Goal: Task Accomplishment & Management: Use online tool/utility

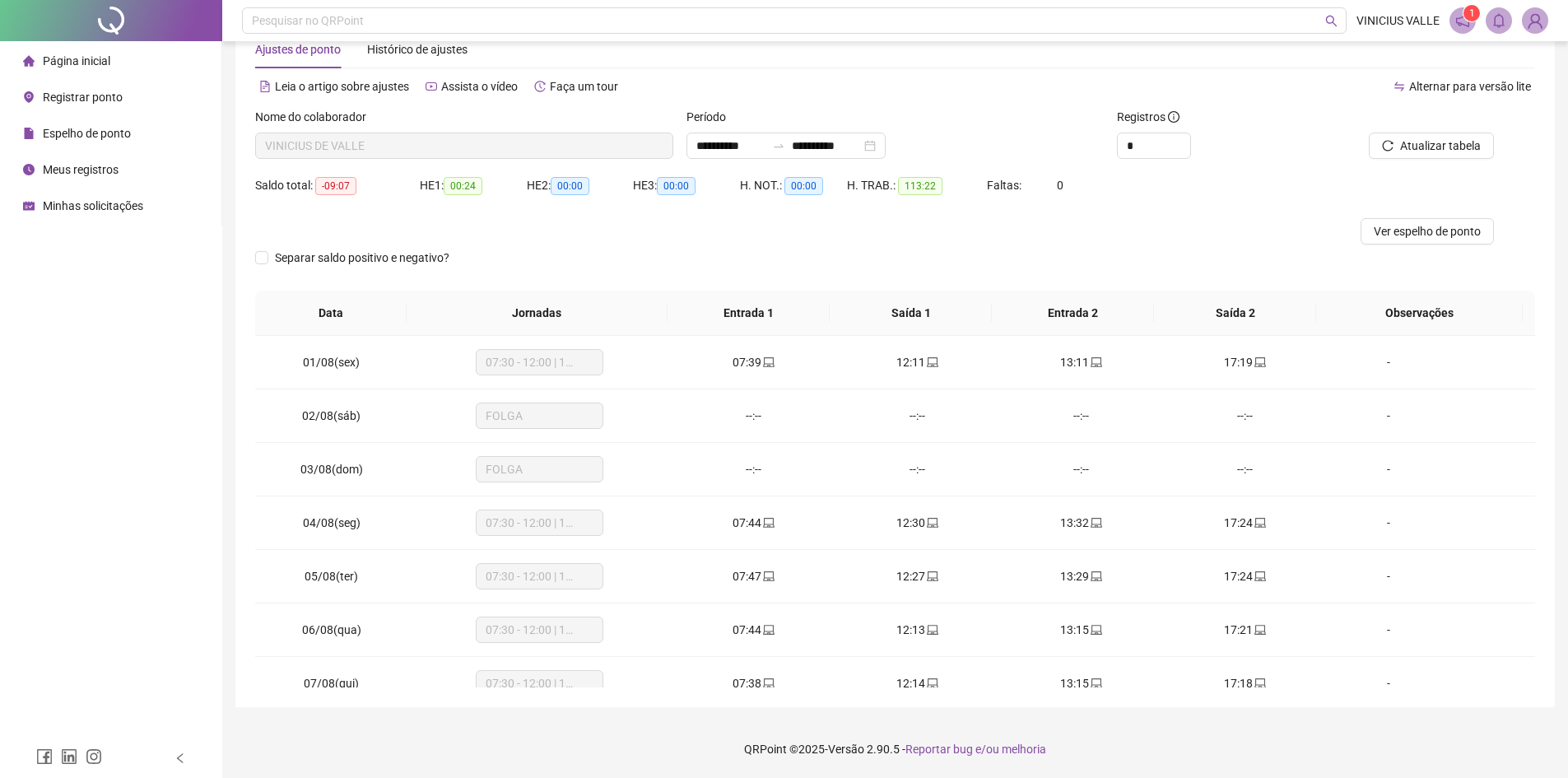
scroll to position [719, 0]
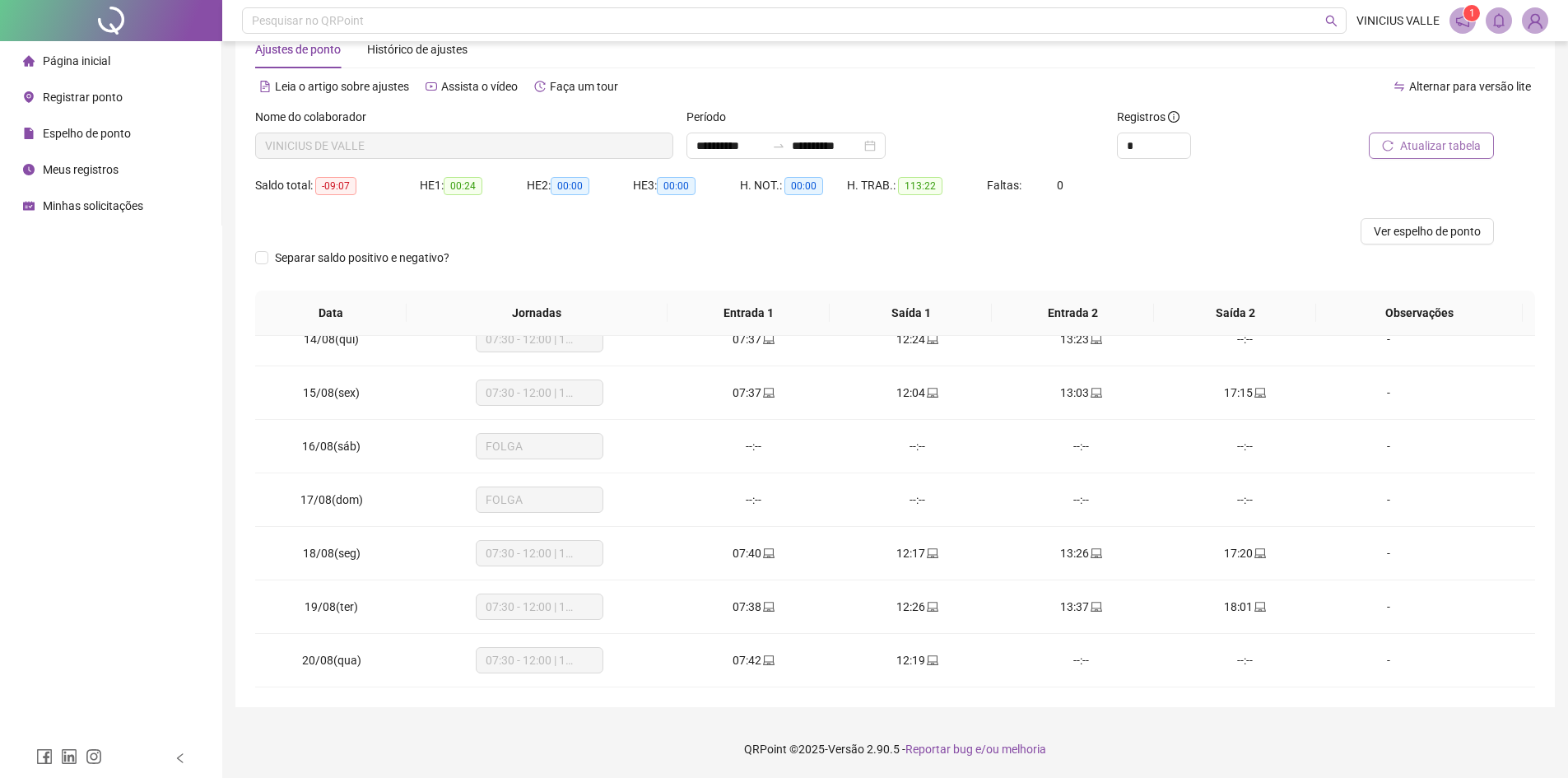
click at [1418, 141] on span "Atualizar tabela" at bounding box center [1440, 145] width 80 height 18
click at [84, 97] on span "Registrar ponto" at bounding box center [83, 97] width 80 height 14
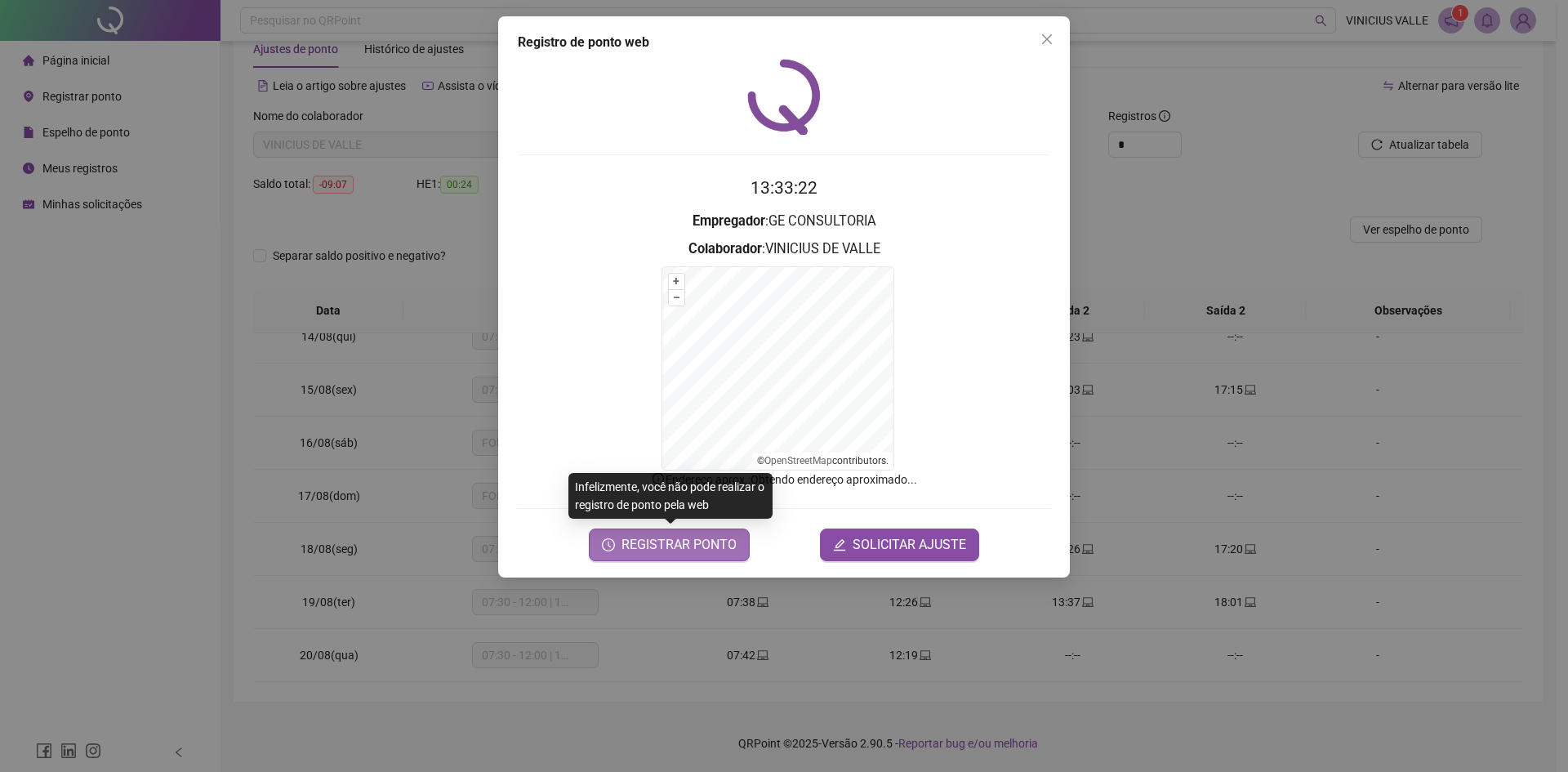
click at [682, 533] on button "REGISTRAR PONTO" at bounding box center [669, 544] width 161 height 33
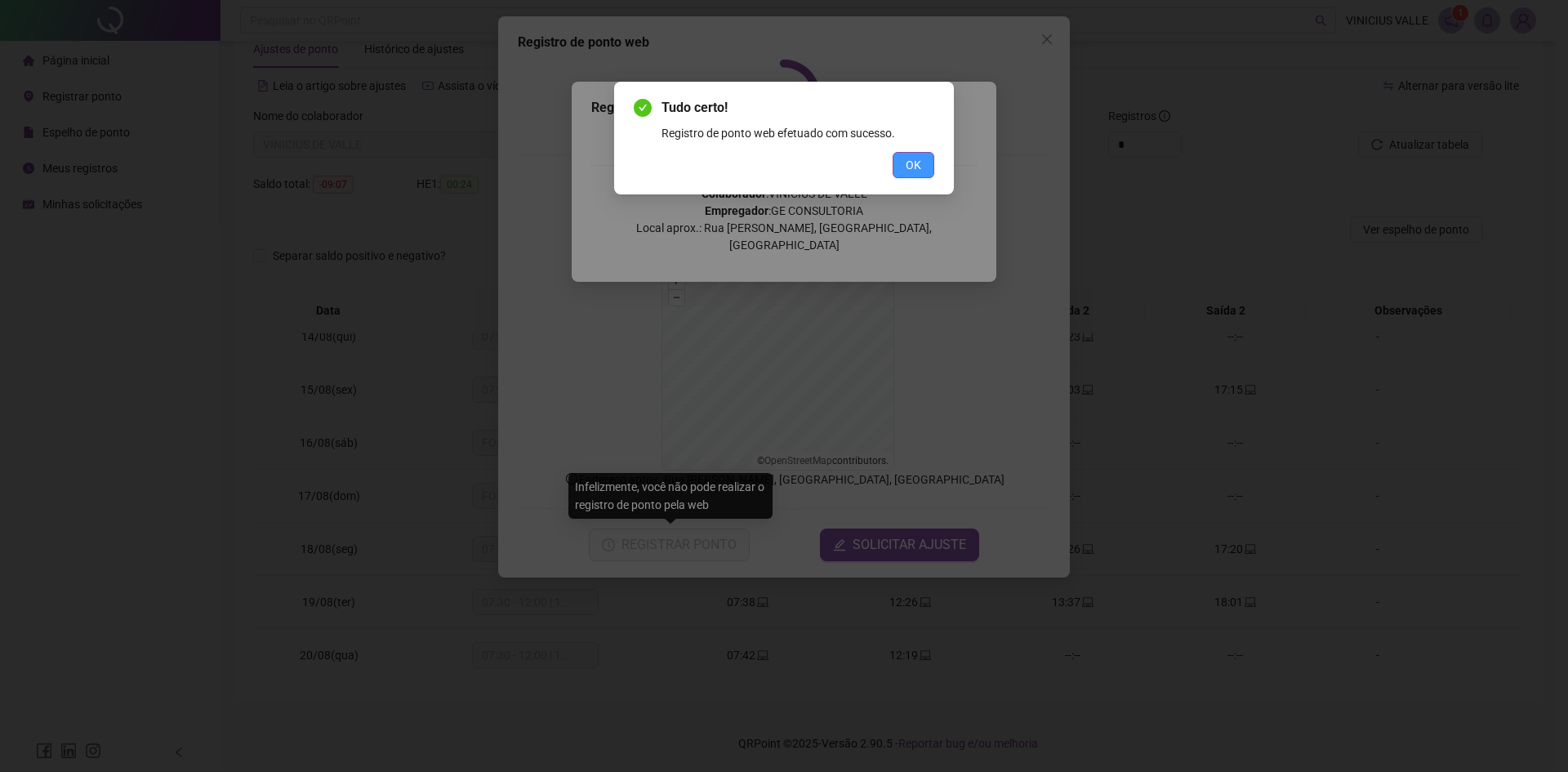
click at [929, 166] on button "OK" at bounding box center [914, 165] width 42 height 26
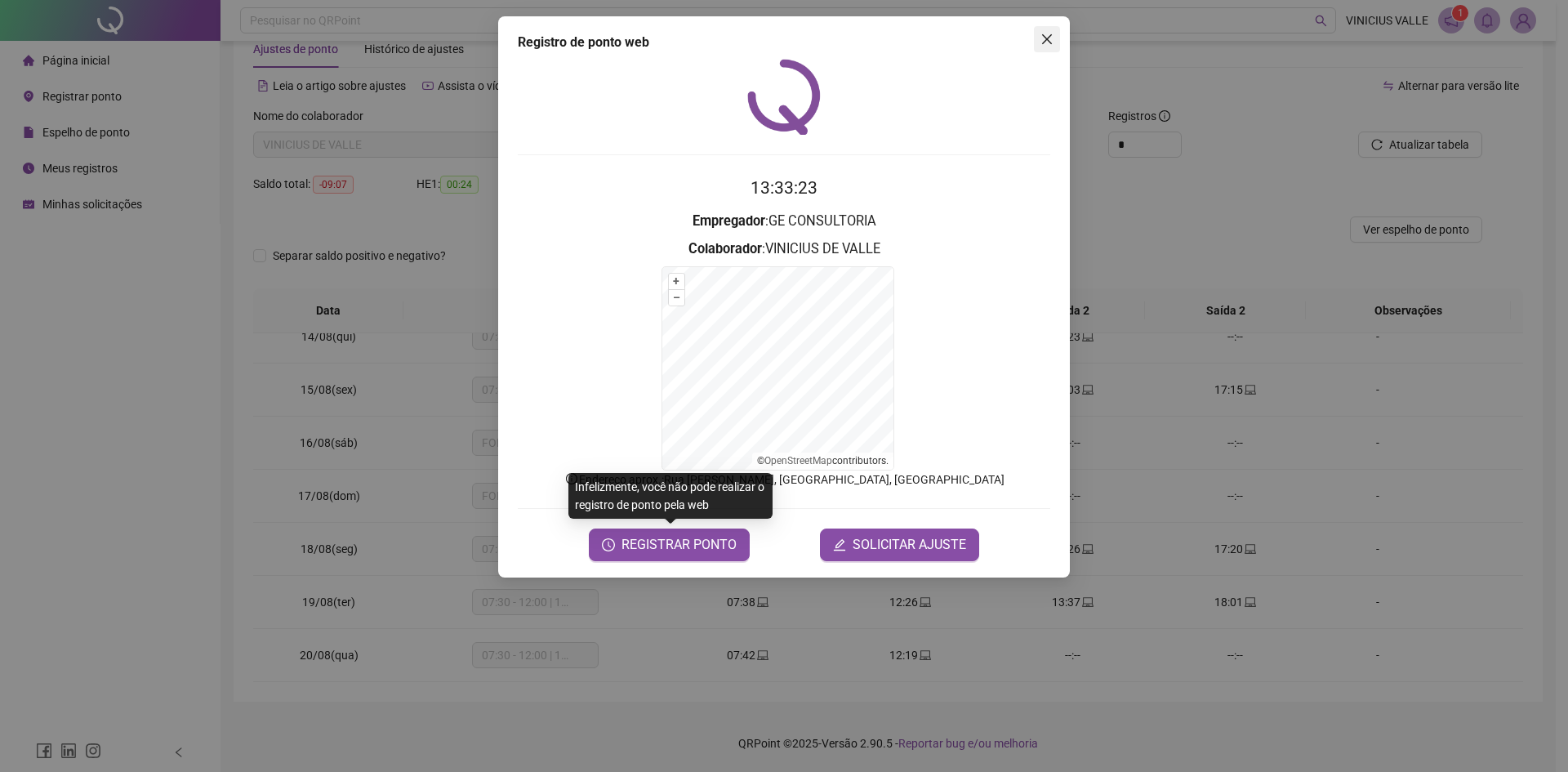
click at [1046, 35] on icon "close" at bounding box center [1047, 39] width 13 height 13
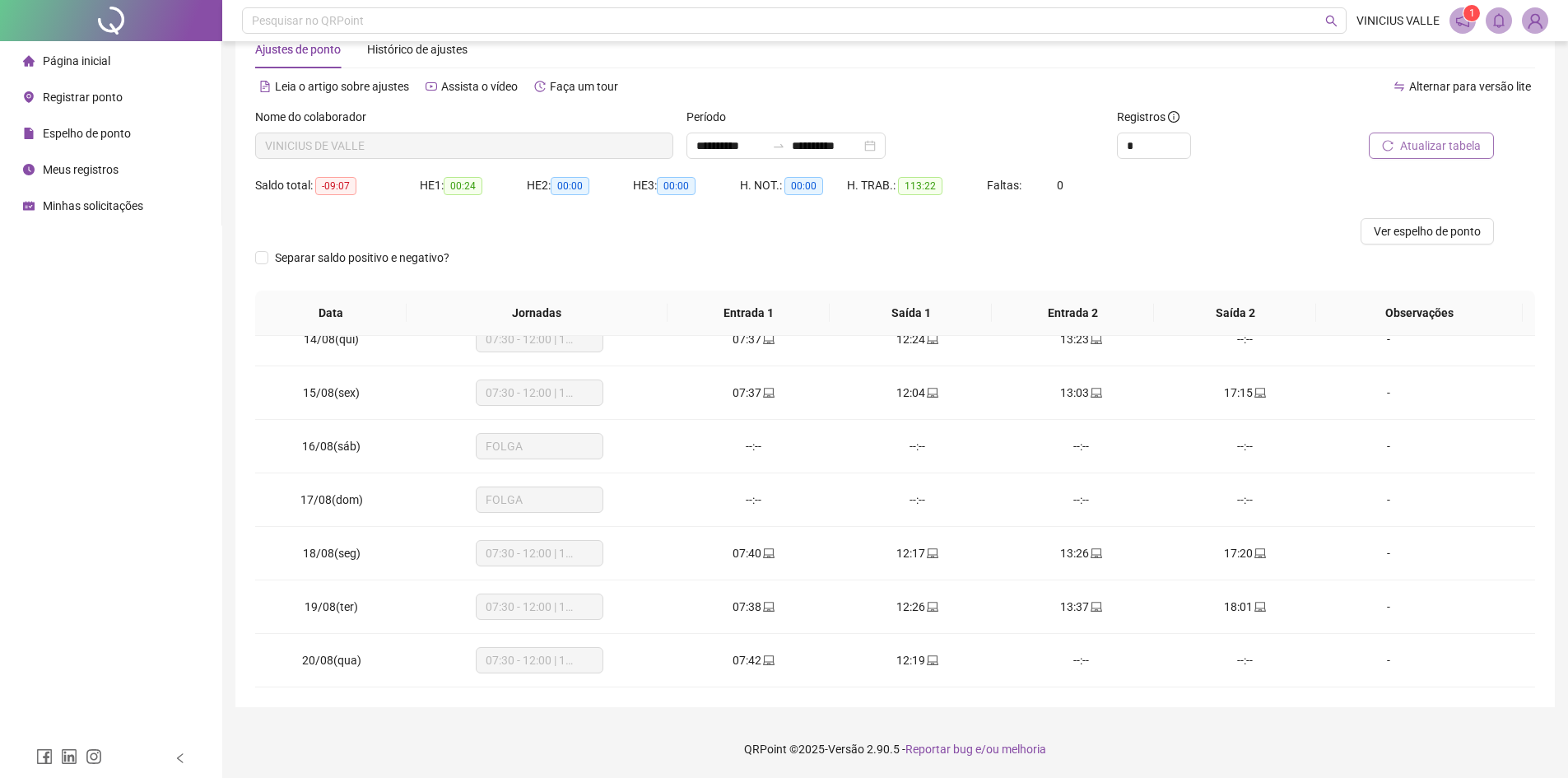
click at [1406, 147] on span "Atualizar tabela" at bounding box center [1440, 145] width 80 height 18
